Goal: Task Accomplishment & Management: Use online tool/utility

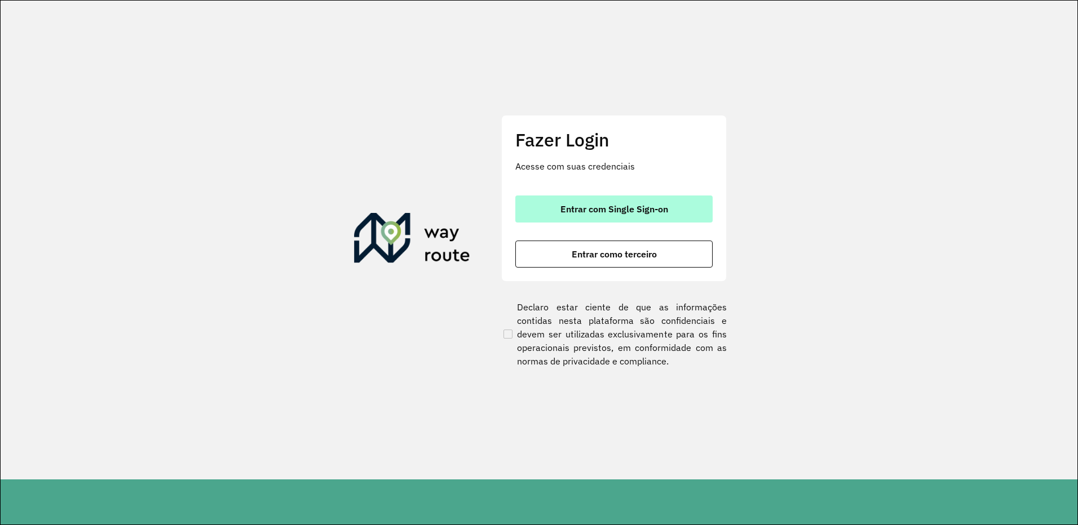
click at [584, 219] on button "Entrar com Single Sign-on" at bounding box center [613, 209] width 197 height 27
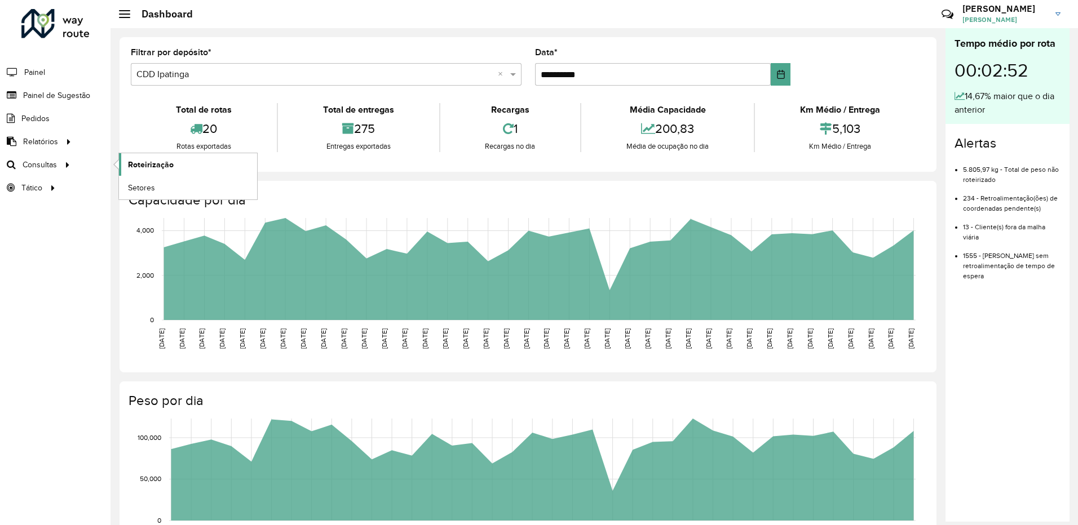
click at [142, 161] on span "Roteirização" at bounding box center [151, 165] width 46 height 12
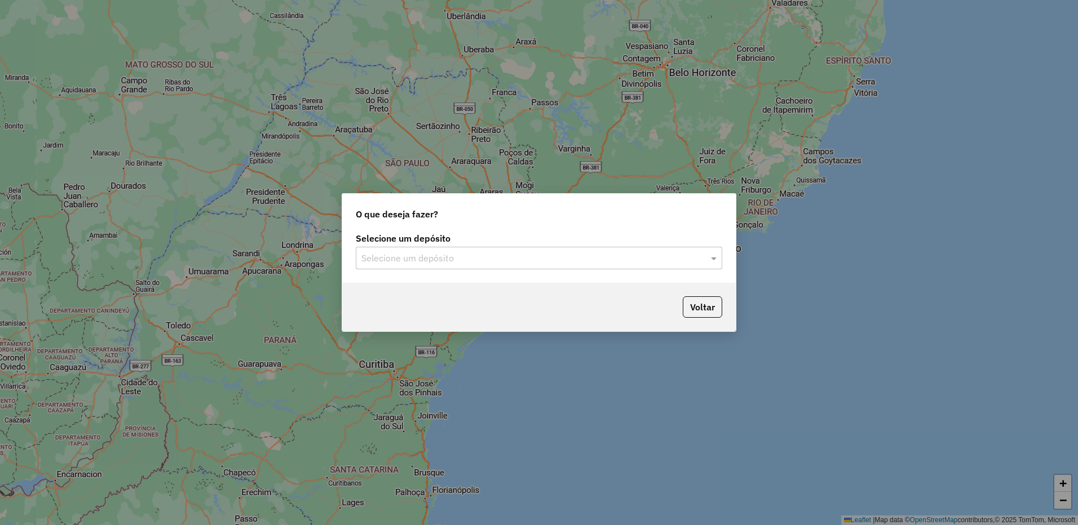
click at [602, 249] on div "Selecione um depósito" at bounding box center [539, 258] width 366 height 23
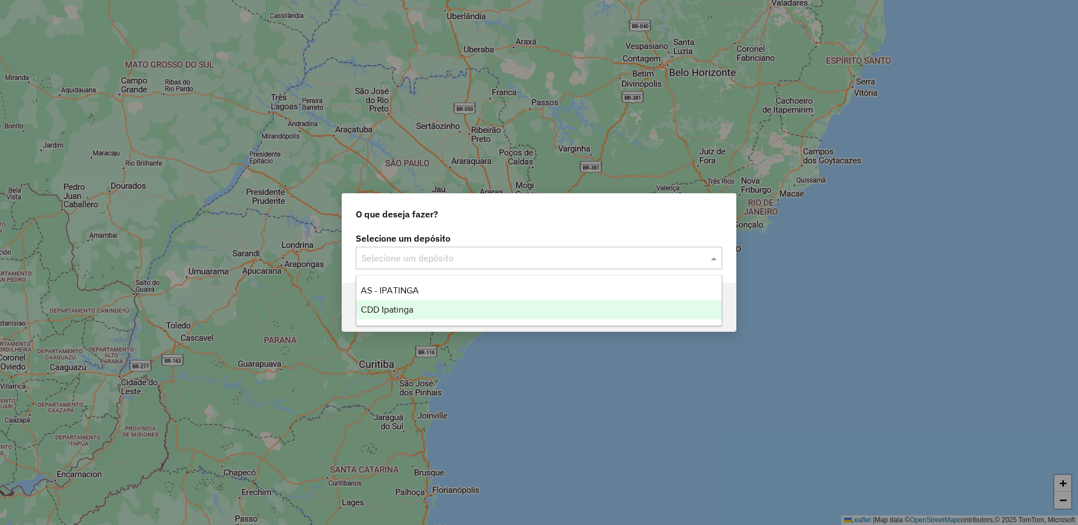
click at [418, 314] on div "CDD Ipatinga" at bounding box center [538, 309] width 365 height 19
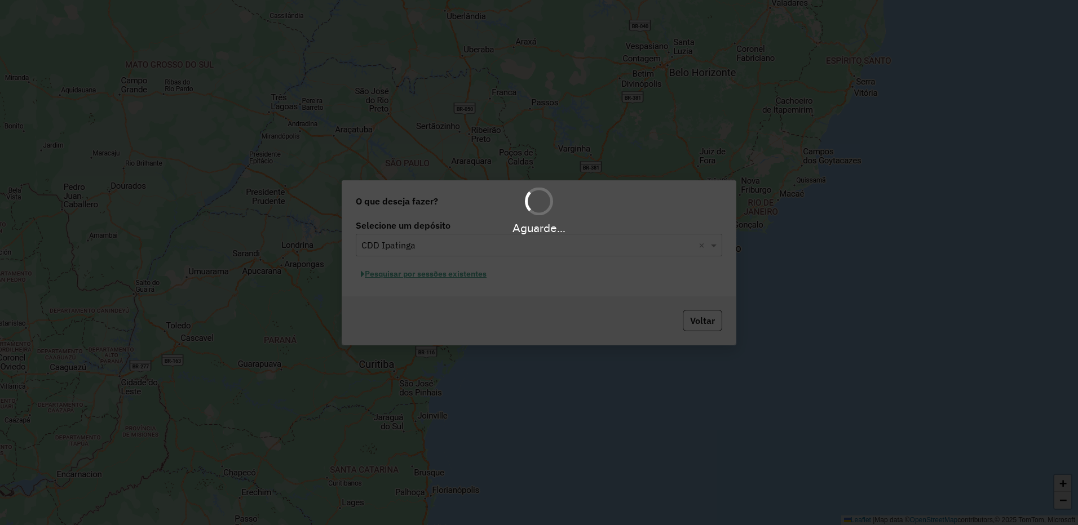
click at [491, 277] on div "Aguarde..." at bounding box center [539, 262] width 1078 height 525
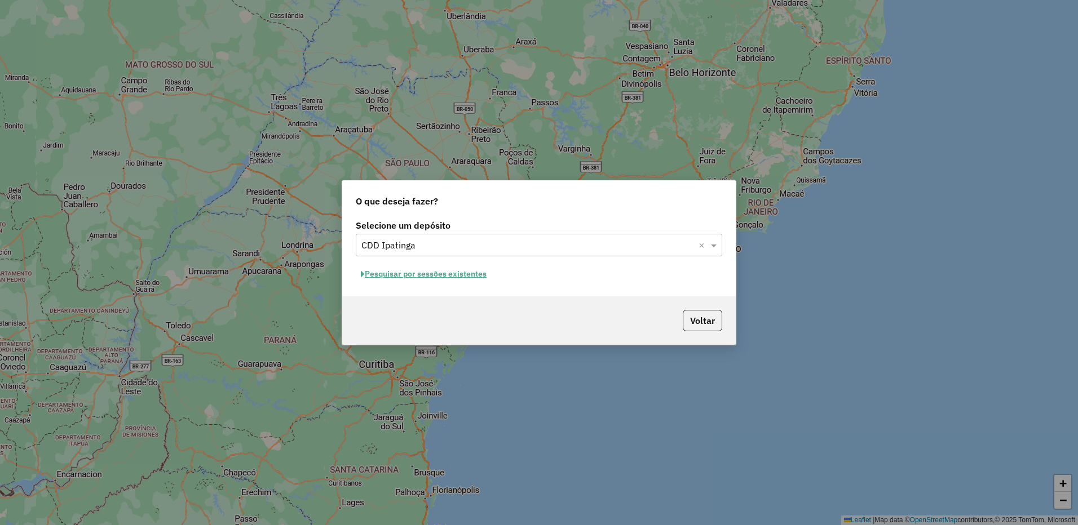
click at [439, 276] on button "Pesquisar por sessões existentes" at bounding box center [424, 274] width 136 height 17
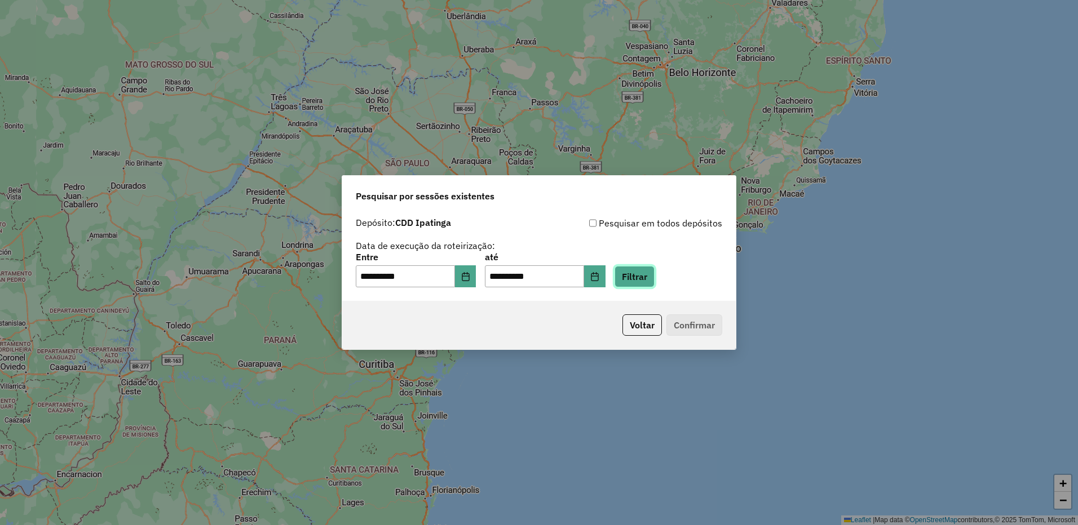
click at [654, 278] on button "Filtrar" at bounding box center [634, 276] width 40 height 21
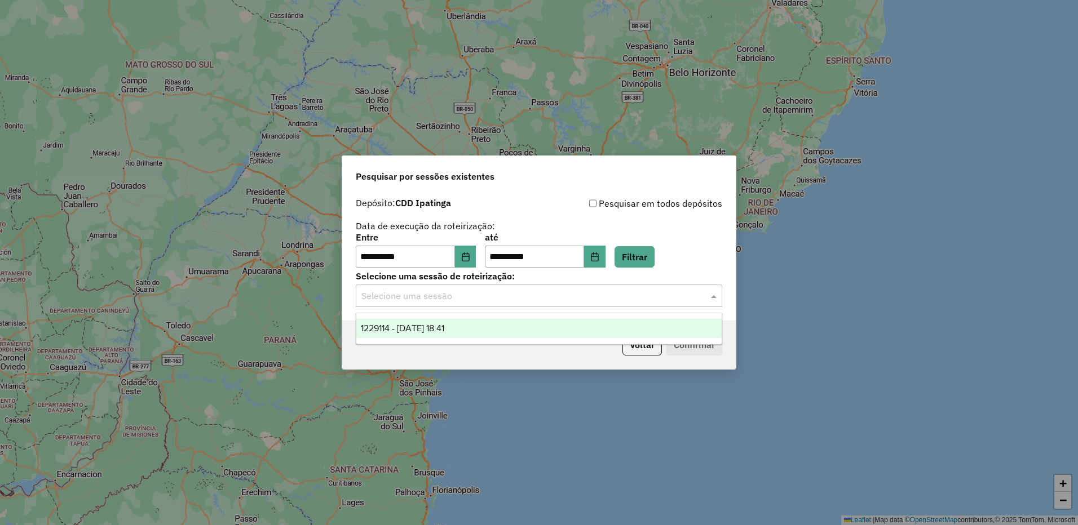
click at [447, 297] on input "text" at bounding box center [527, 297] width 333 height 14
click at [431, 330] on span "1229114 - 13/08/2025 18:41" at bounding box center [402, 329] width 83 height 10
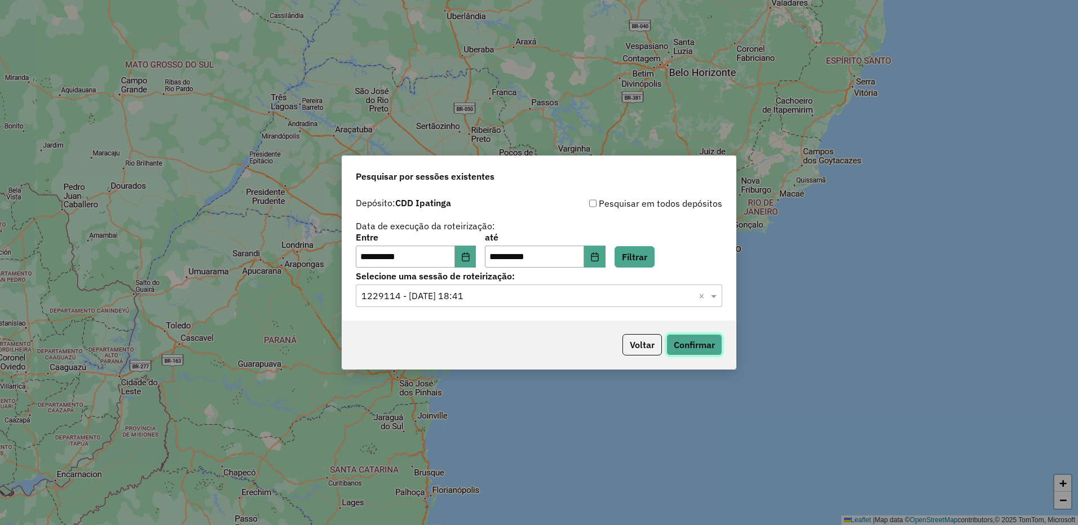
click at [678, 343] on button "Confirmar" at bounding box center [694, 344] width 56 height 21
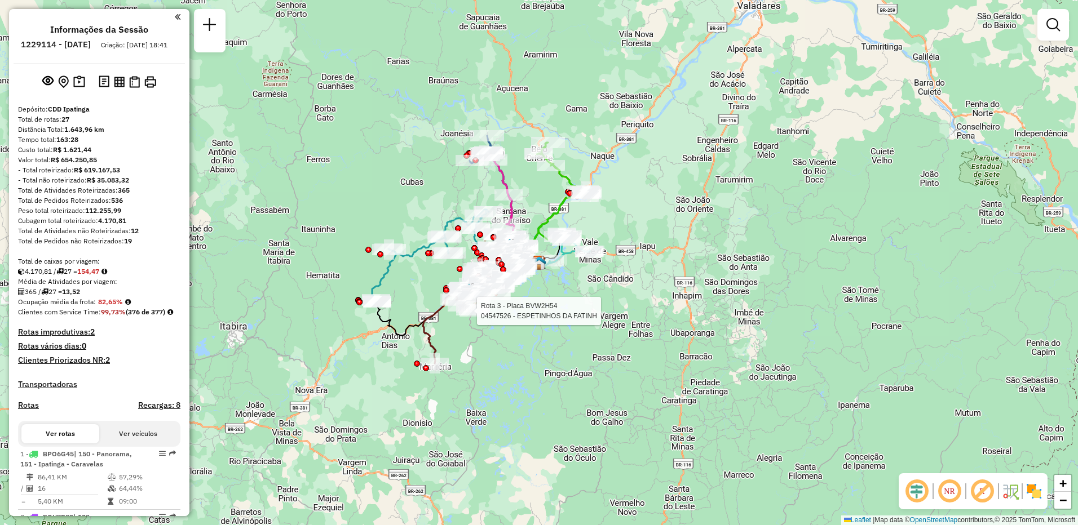
select select "**********"
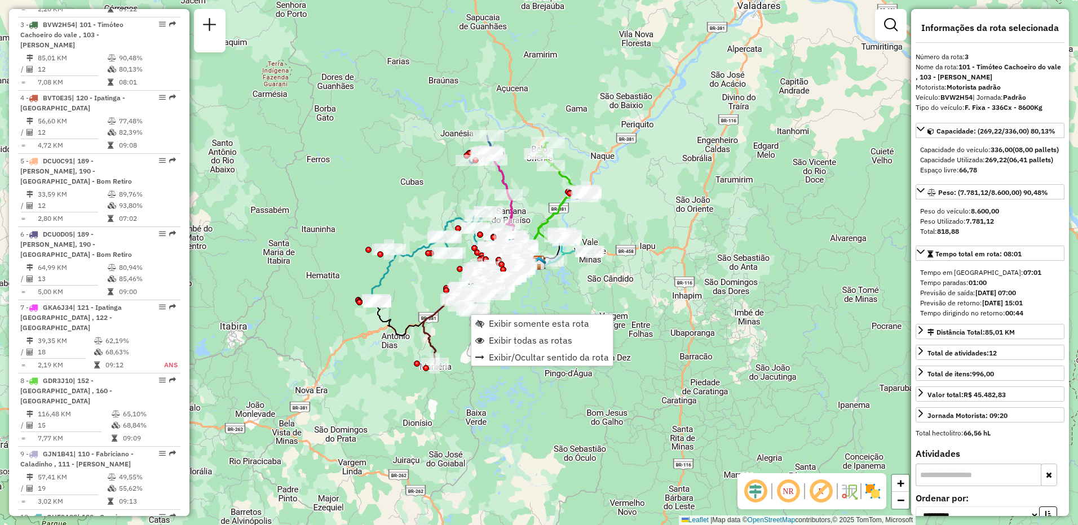
scroll to position [585, 0]
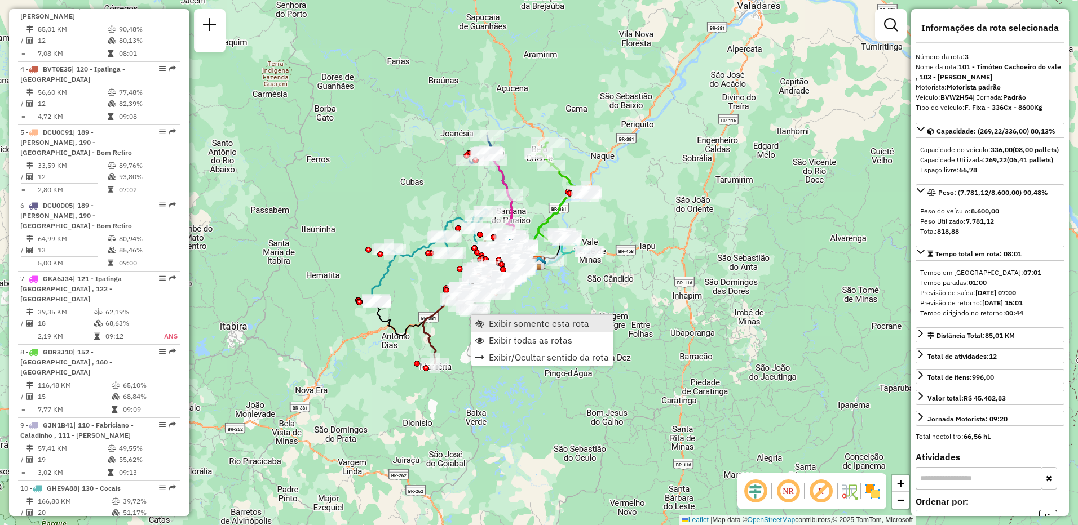
click at [516, 322] on span "Exibir somente esta rota" at bounding box center [539, 323] width 100 height 9
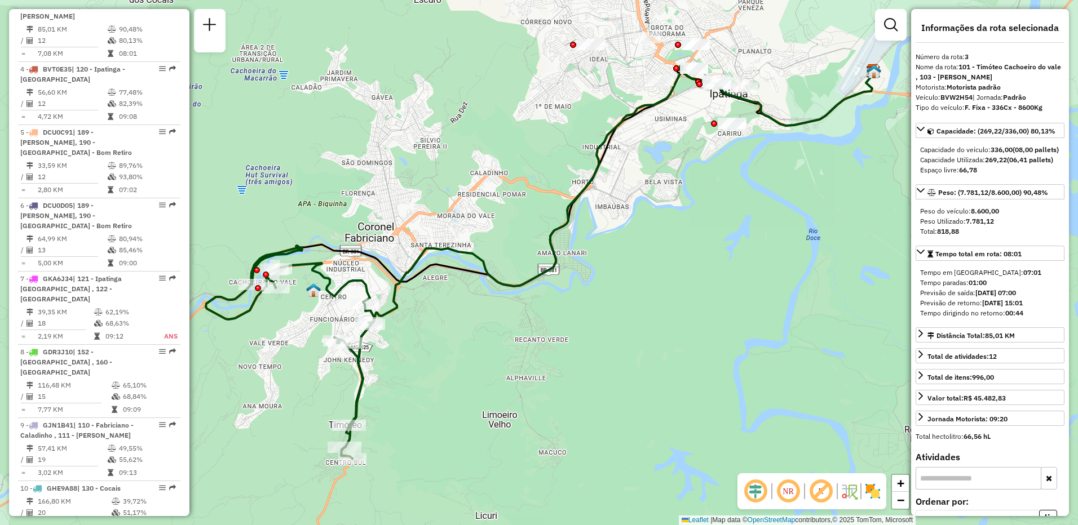
click at [820, 494] on em at bounding box center [820, 491] width 27 height 27
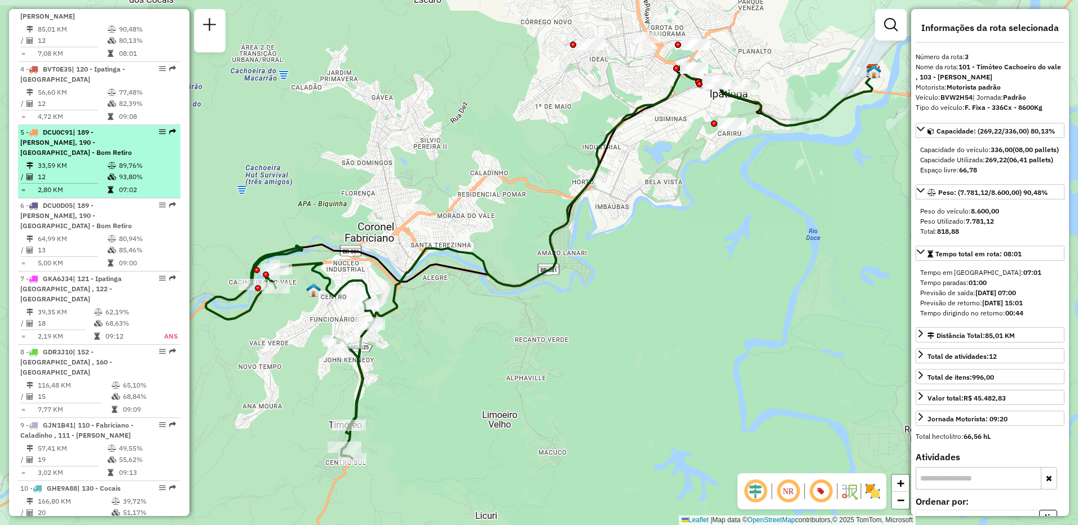
scroll to position [190, 0]
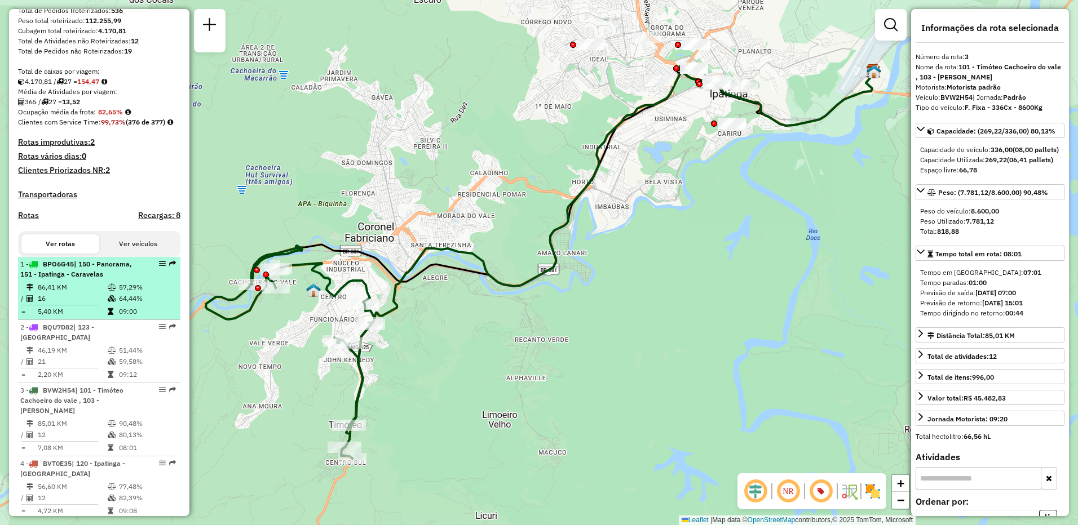
click at [118, 293] on td "57,29%" at bounding box center [146, 287] width 57 height 11
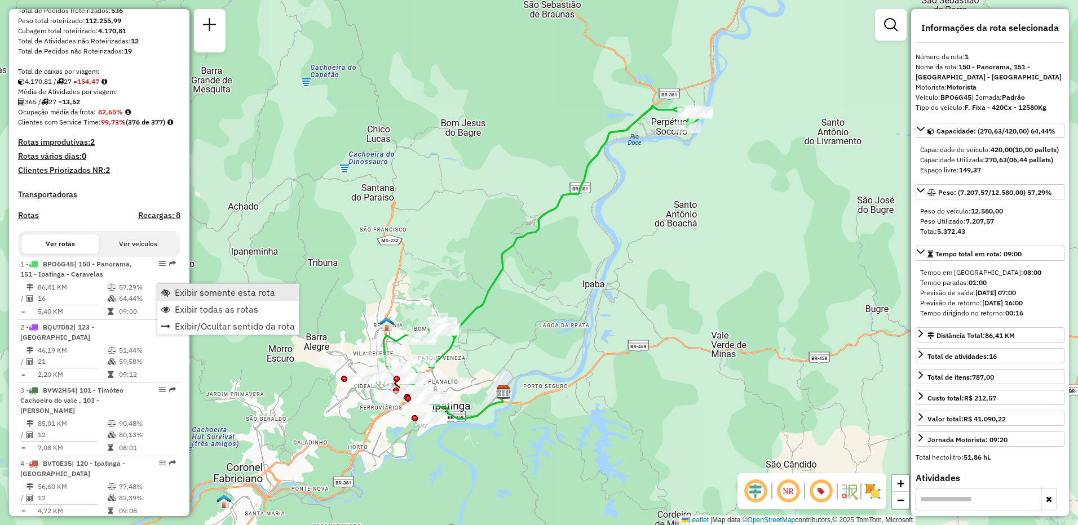
click at [181, 294] on span "Exibir somente esta rota" at bounding box center [225, 292] width 100 height 9
